Goal: Information Seeking & Learning: Learn about a topic

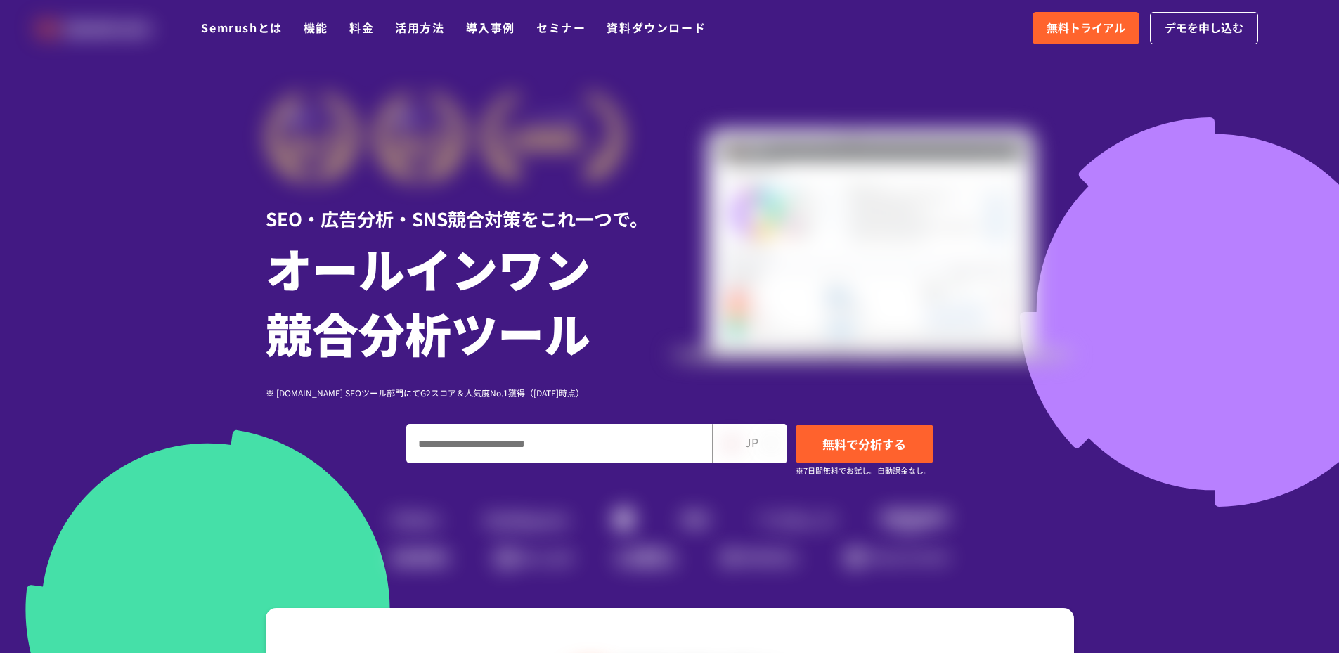
click at [1224, 96] on div at bounding box center [669, 392] width 1339 height 784
drag, startPoint x: 120, startPoint y: 186, endPoint x: 150, endPoint y: 198, distance: 32.8
click at [118, 186] on div at bounding box center [669, 392] width 1339 height 784
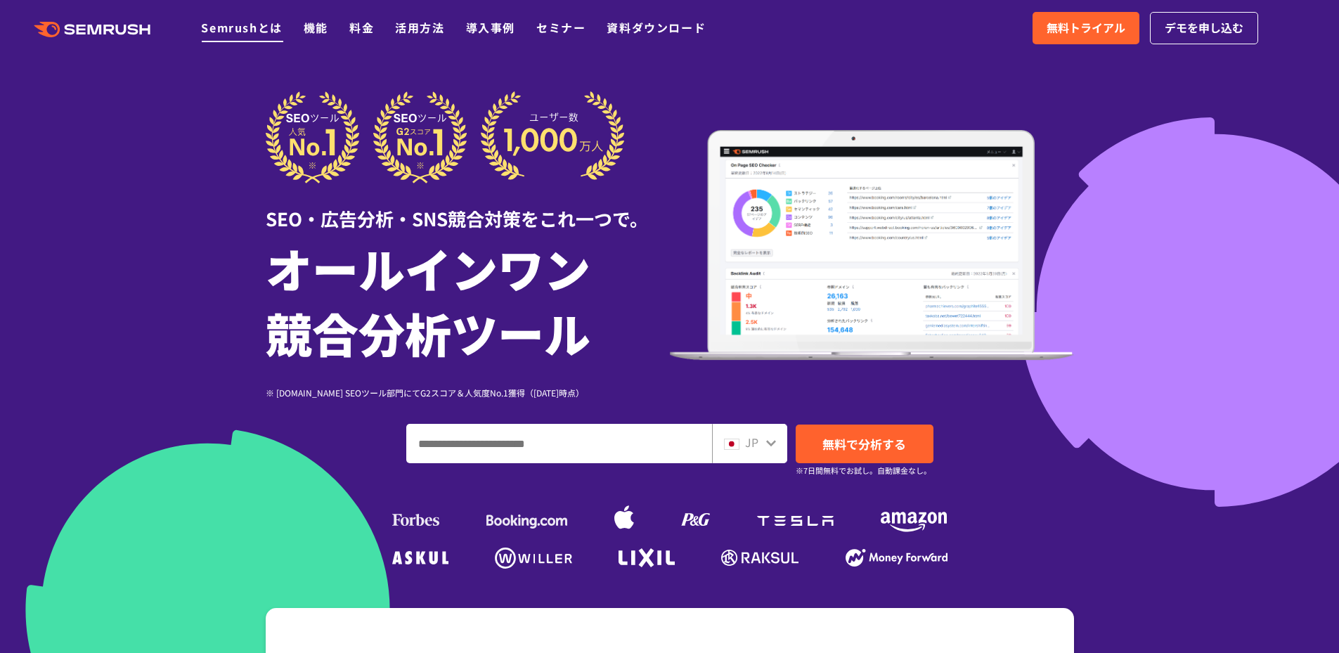
click at [243, 30] on link "Semrushとは" at bounding box center [241, 27] width 81 height 17
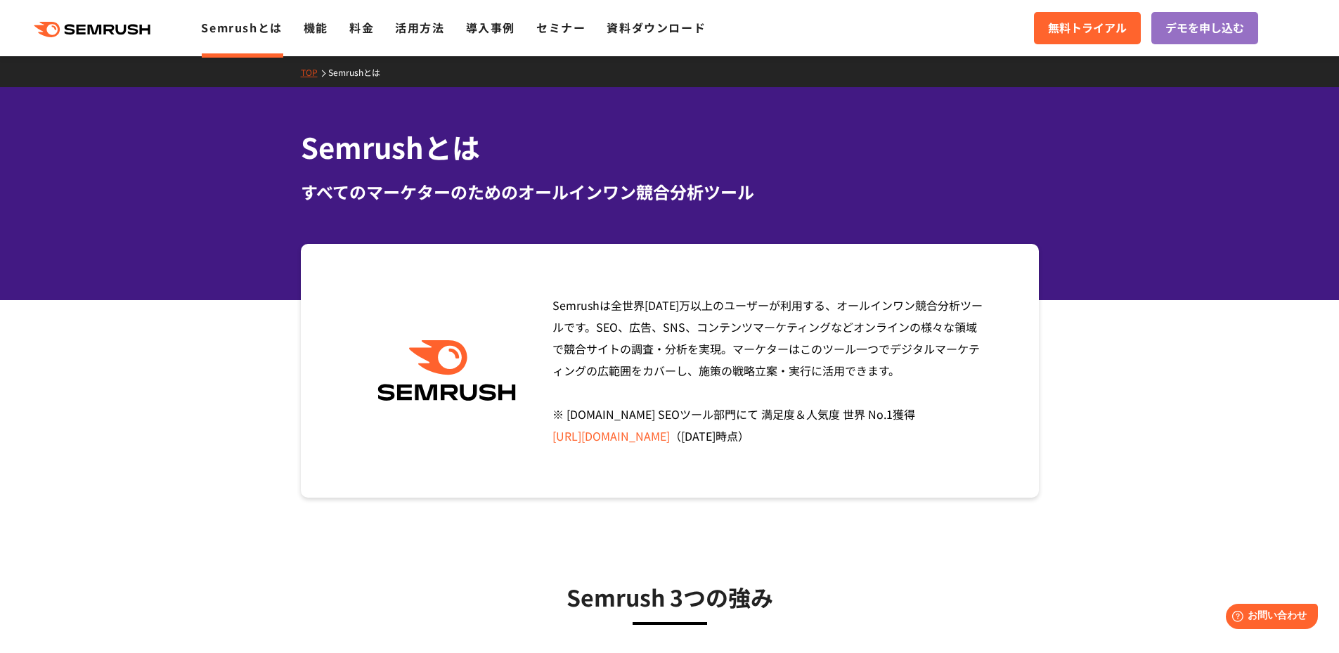
drag, startPoint x: 1200, startPoint y: 138, endPoint x: 1187, endPoint y: 138, distance: 13.4
click at [1200, 138] on div "Semrushとは すべてのマーケターのためのオールインワン競合分析ツール" at bounding box center [669, 193] width 1339 height 213
